Goal: Task Accomplishment & Management: Use online tool/utility

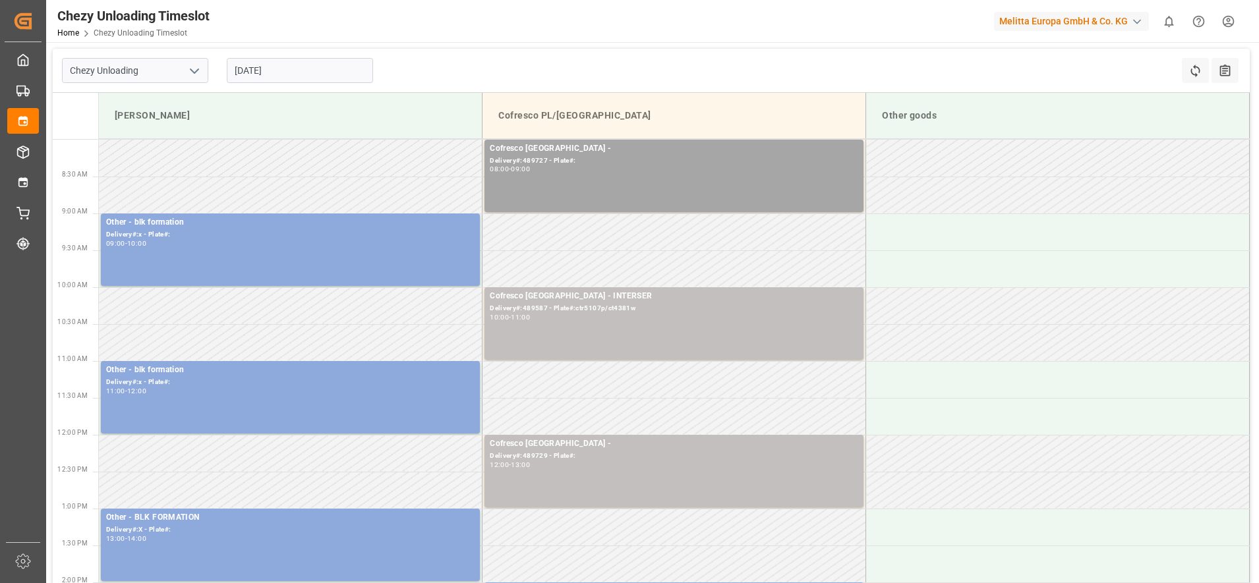
scroll to position [247, 0]
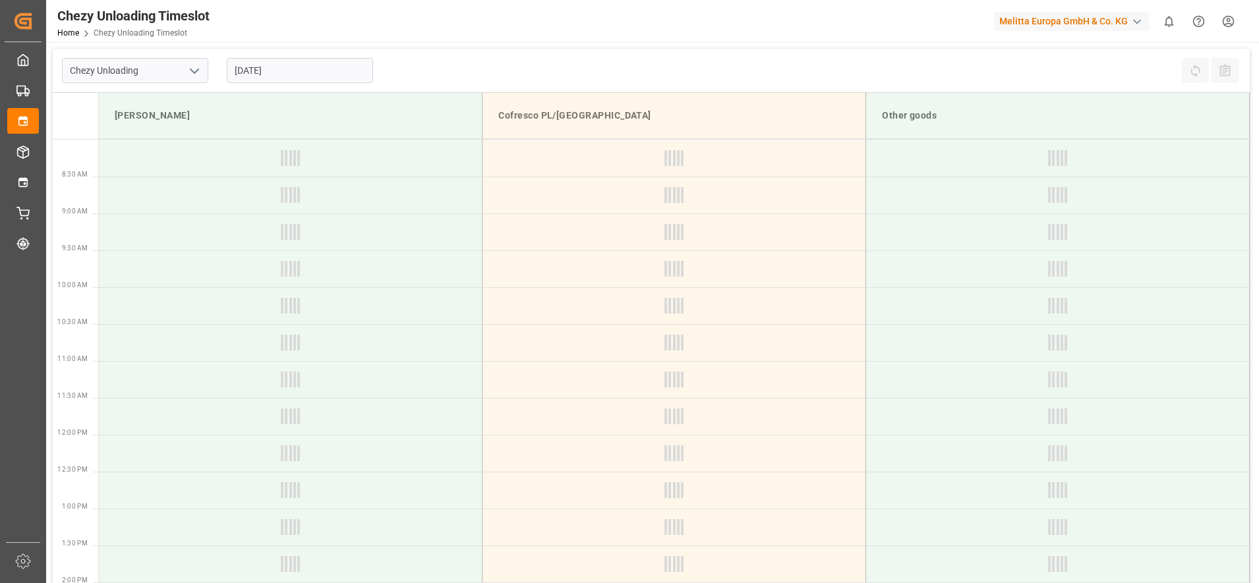
type input "Chezy Unloading"
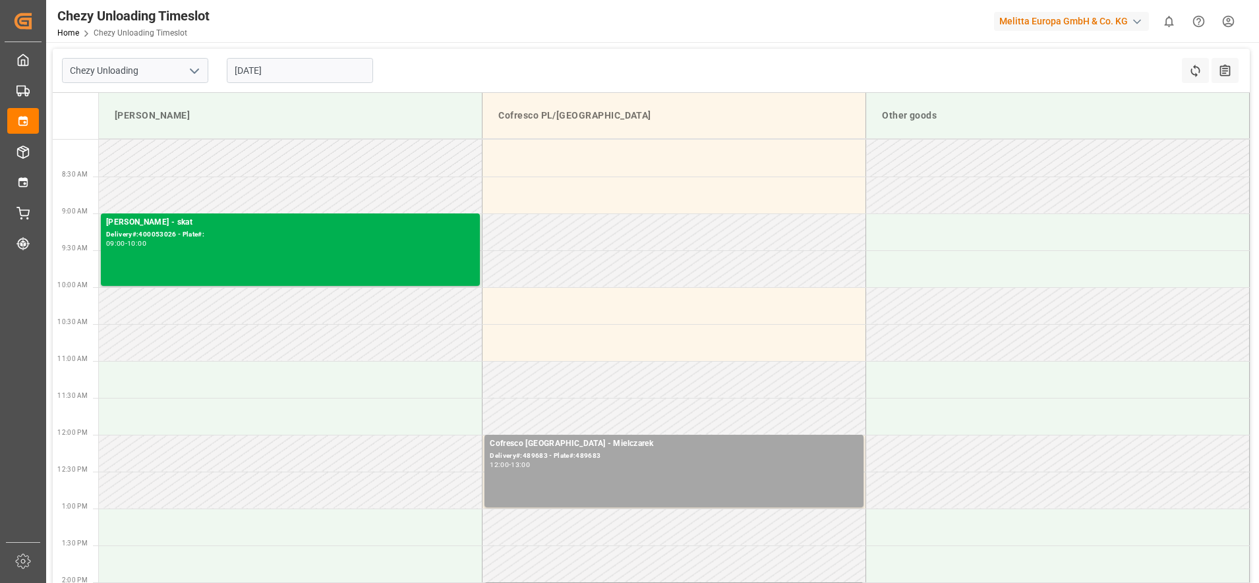
click at [287, 79] on input "[DATE]" at bounding box center [300, 70] width 146 height 25
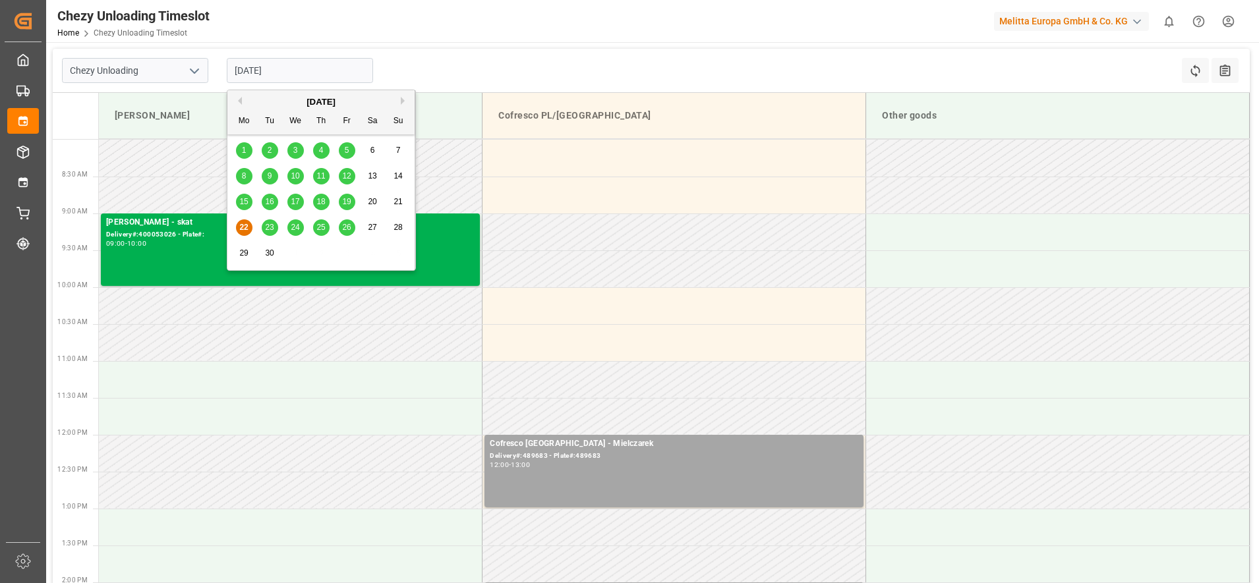
click at [292, 227] on span "24" at bounding box center [295, 227] width 9 height 9
type input "[DATE]"
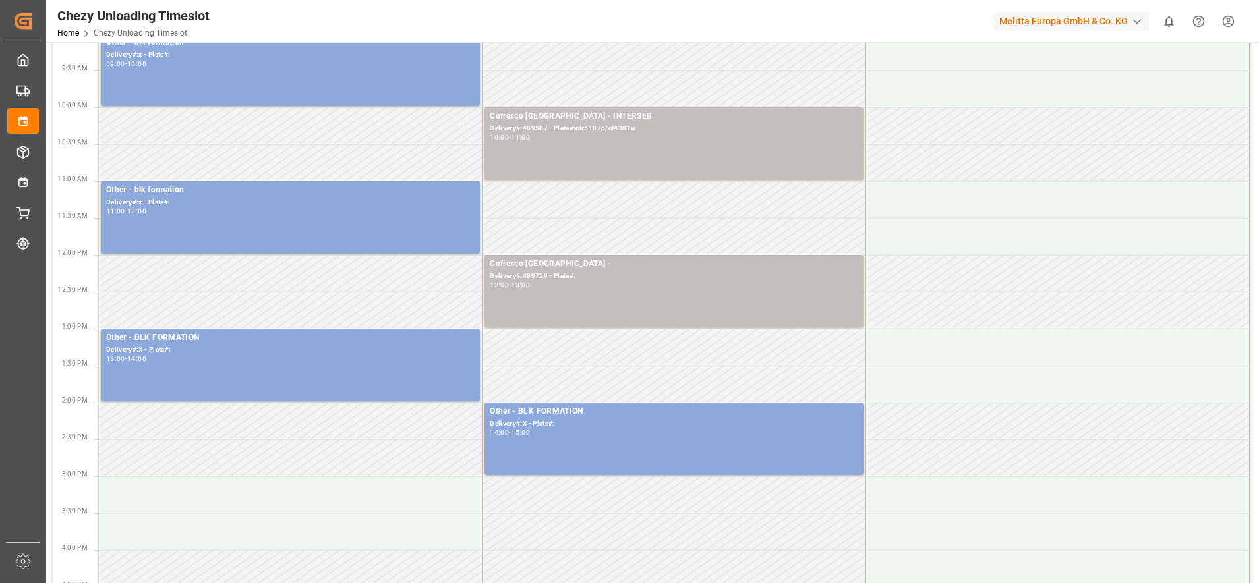
scroll to position [247, 0]
